Goal: Ask a question

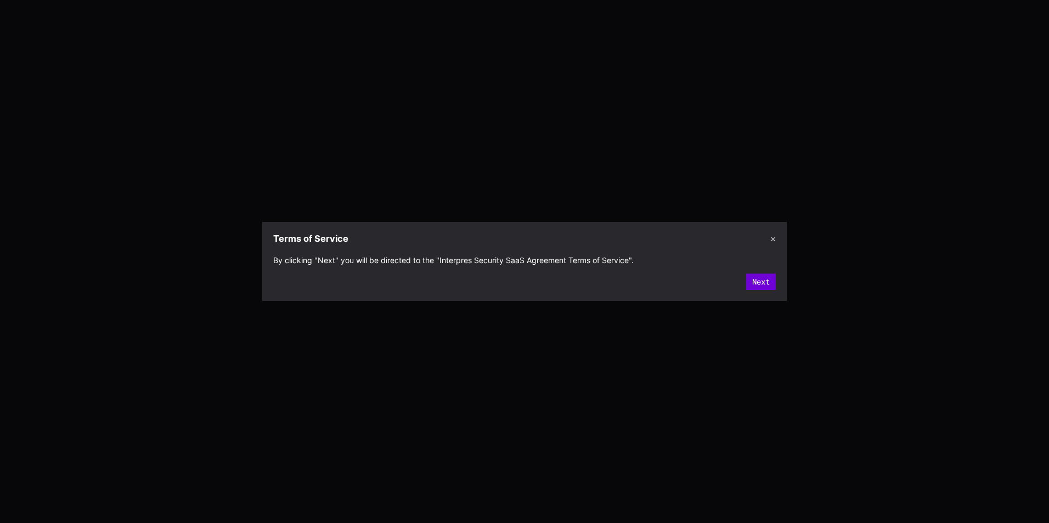
click at [753, 280] on button "Next" at bounding box center [761, 282] width 30 height 16
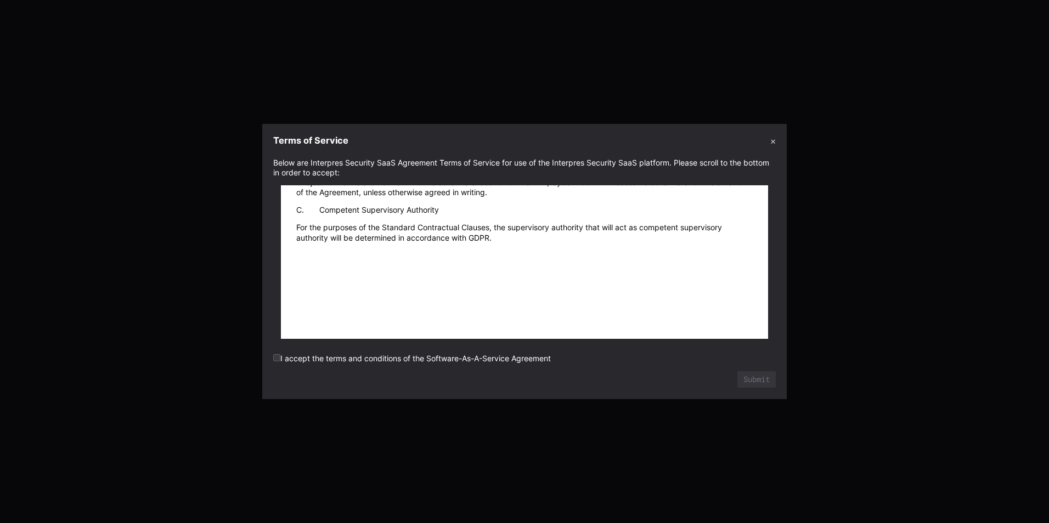
scroll to position [15071, 0]
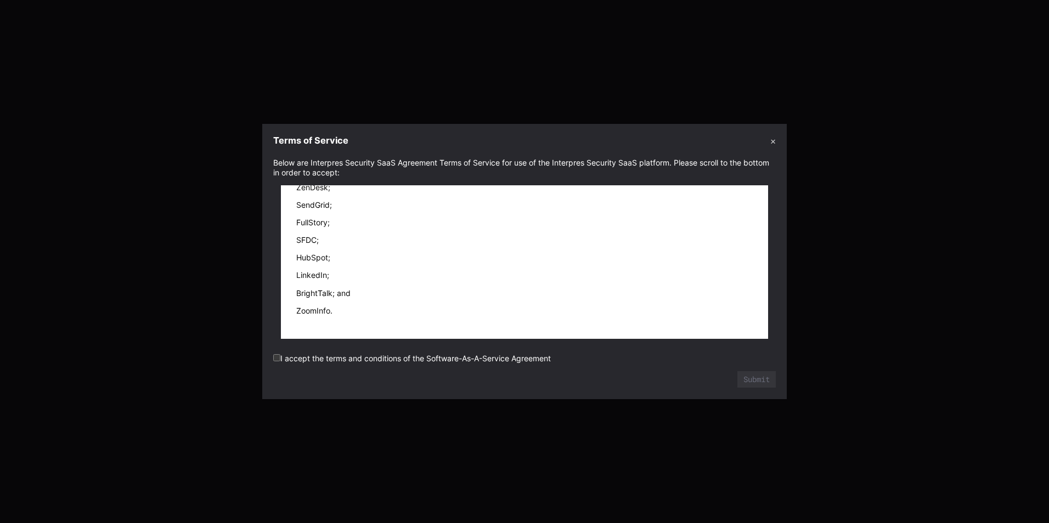
click at [273, 358] on section "Below are Interpres Security SaaS Agreement Terms of Service for use of the Int…" at bounding box center [524, 275] width 524 height 247
click at [762, 378] on button "Submit" at bounding box center [756, 379] width 38 height 16
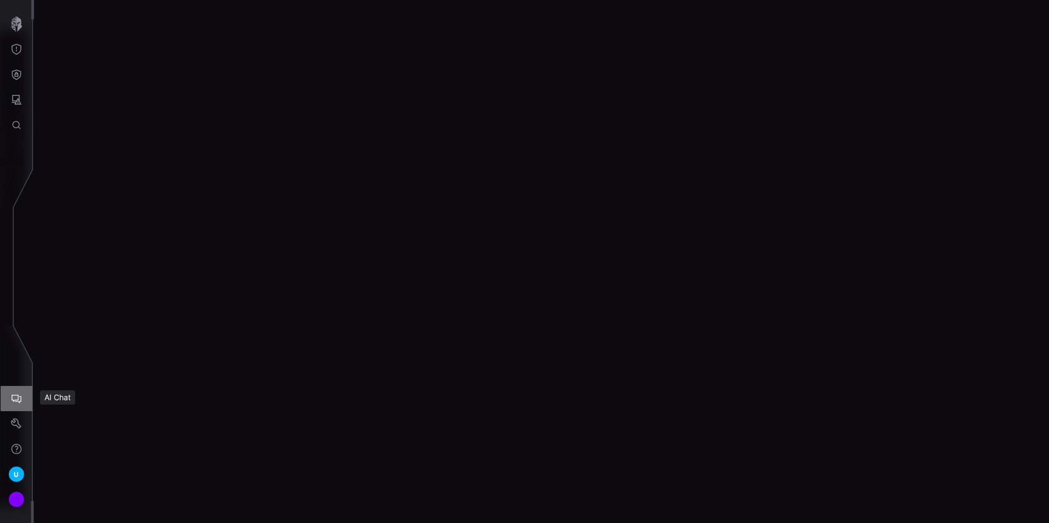
click at [14, 396] on icon "AI Chat" at bounding box center [16, 398] width 11 height 11
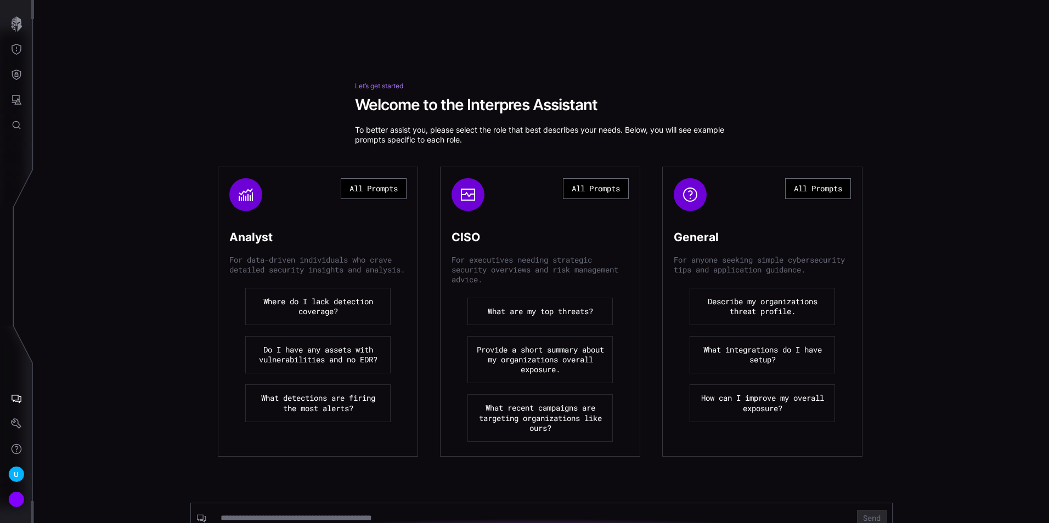
click at [306, 321] on button "Where do I lack detection coverage?" at bounding box center [317, 306] width 145 height 37
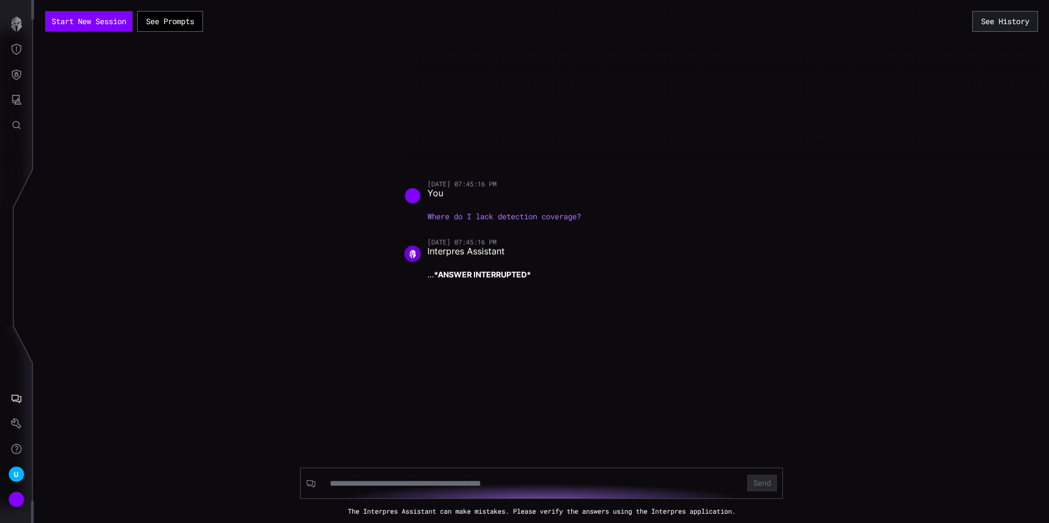
click at [306, 321] on div "Start New Session See Prompts See History [DATE] 07:45:16 PM You Where do I lac…" at bounding box center [541, 261] width 1015 height 523
